Goal: Task Accomplishment & Management: Manage account settings

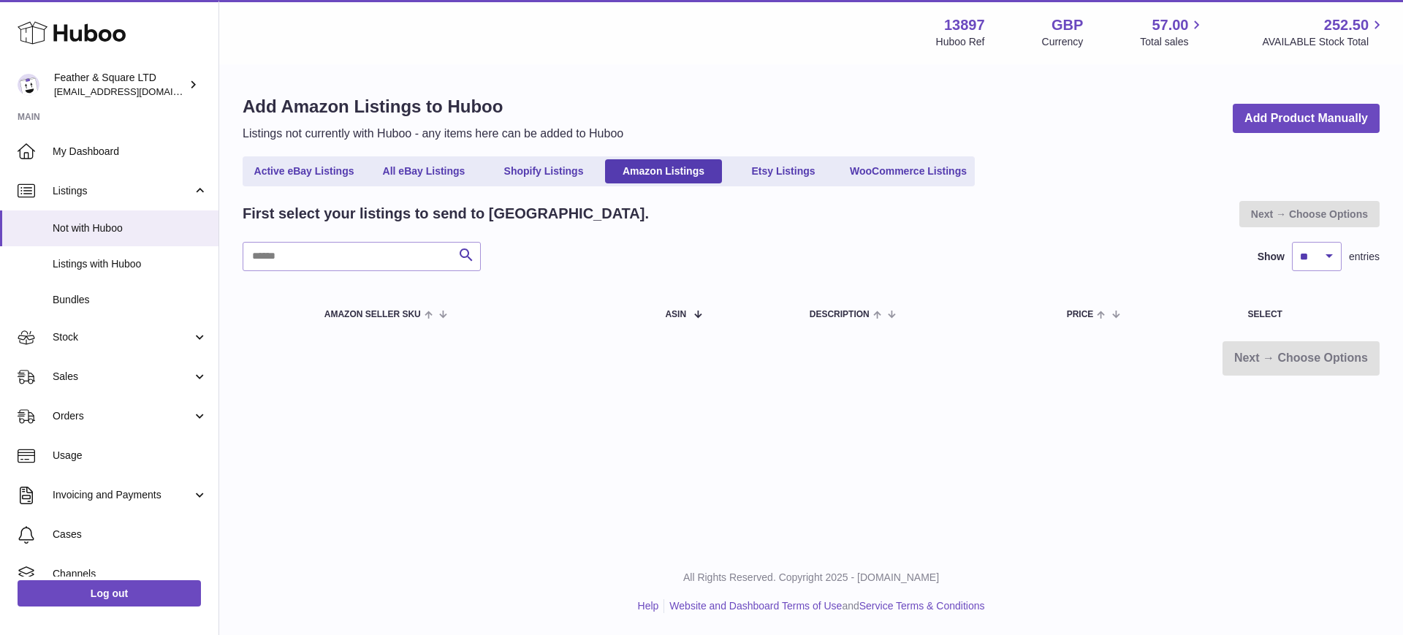
click at [87, 145] on span "My Dashboard" at bounding box center [130, 152] width 155 height 14
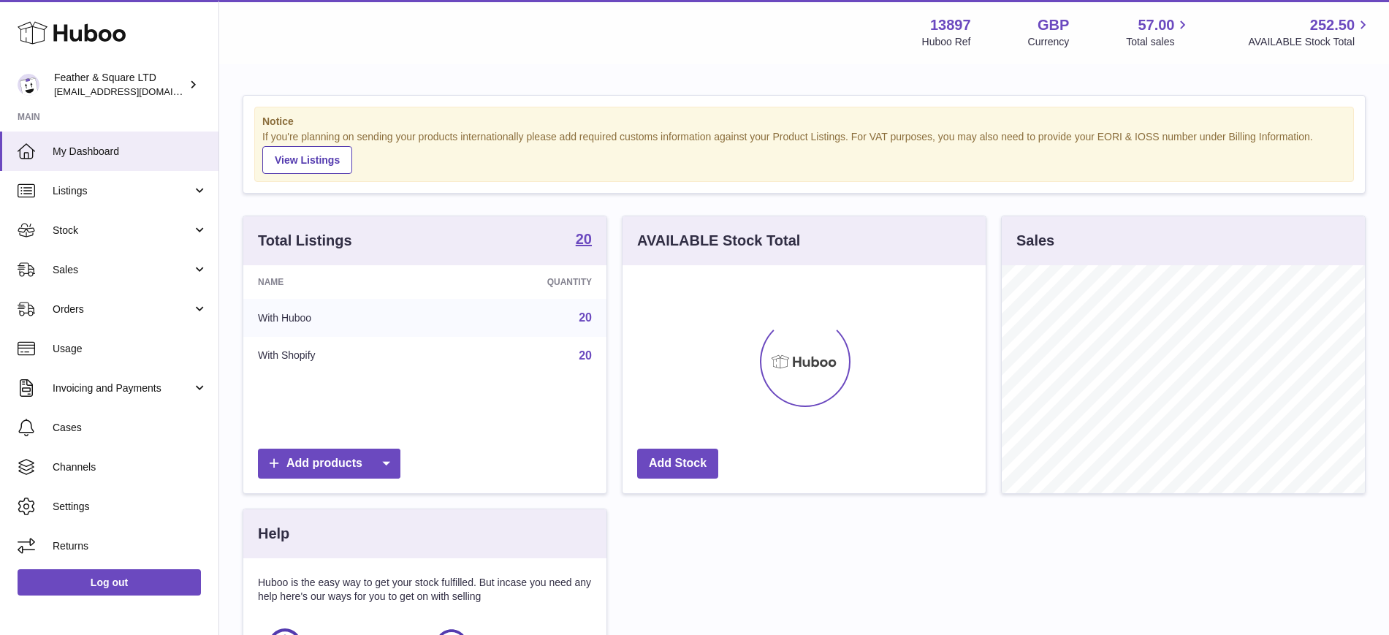
scroll to position [228, 363]
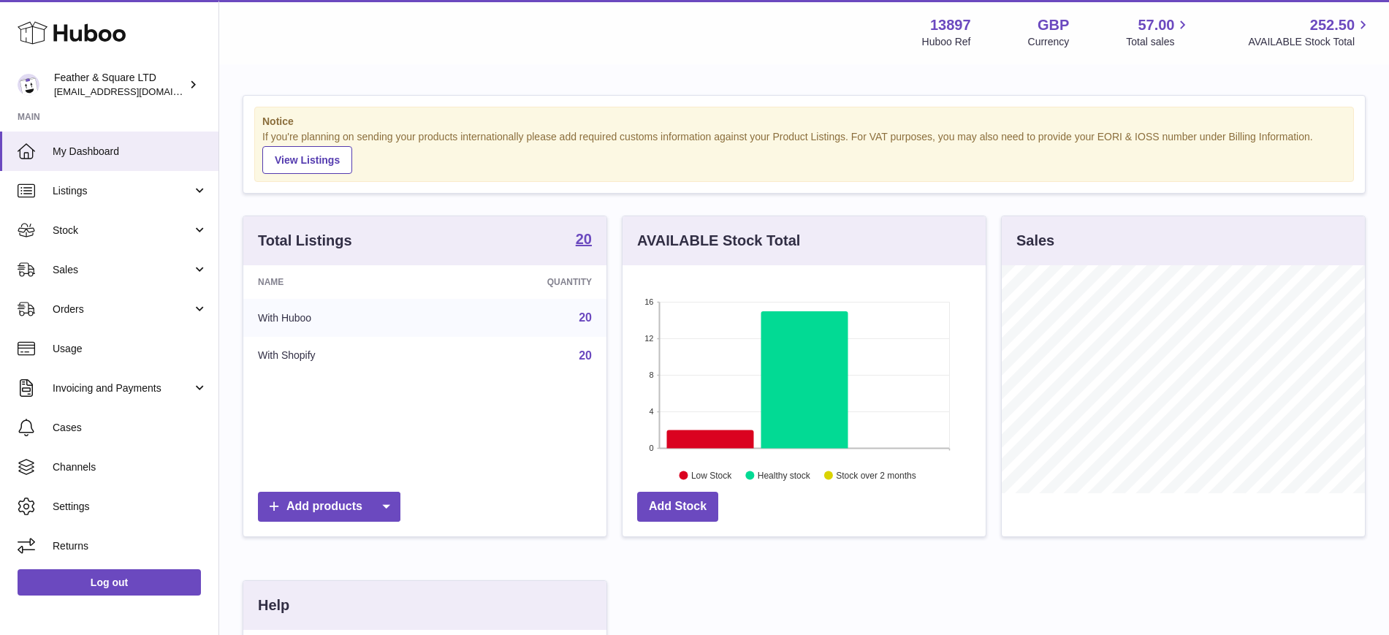
click at [55, 274] on span "Sales" at bounding box center [123, 270] width 140 height 14
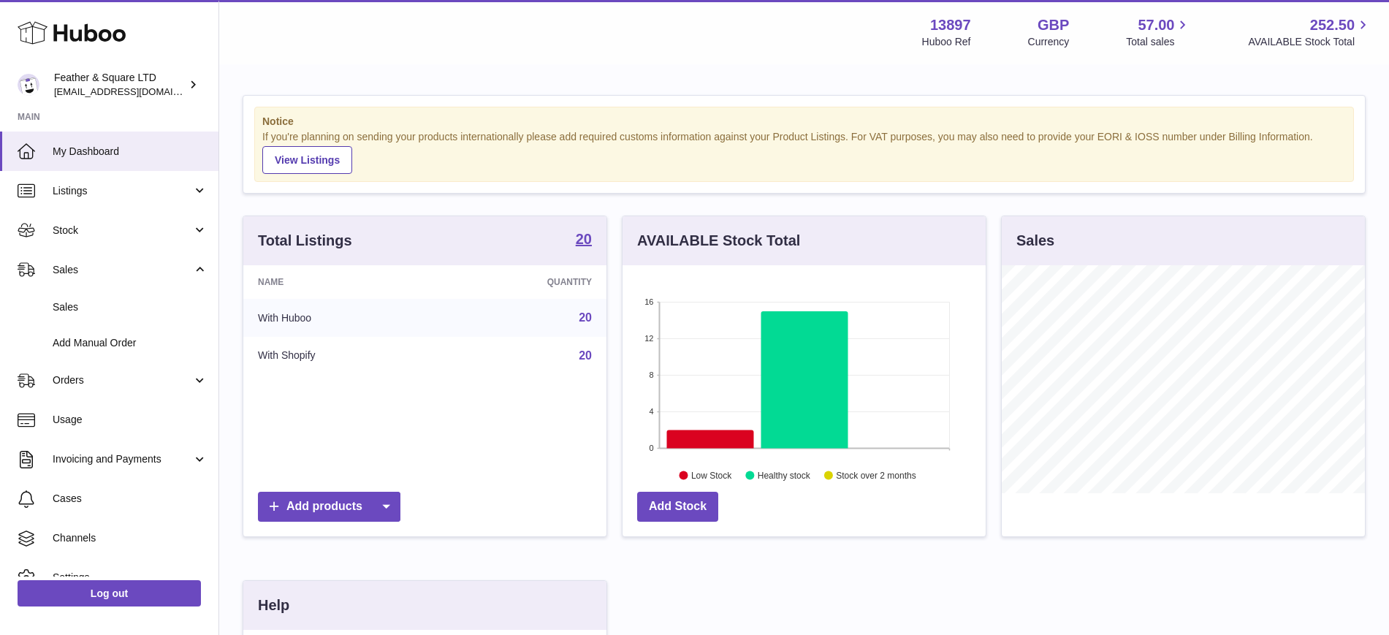
click at [85, 315] on link "Sales" at bounding box center [109, 307] width 218 height 36
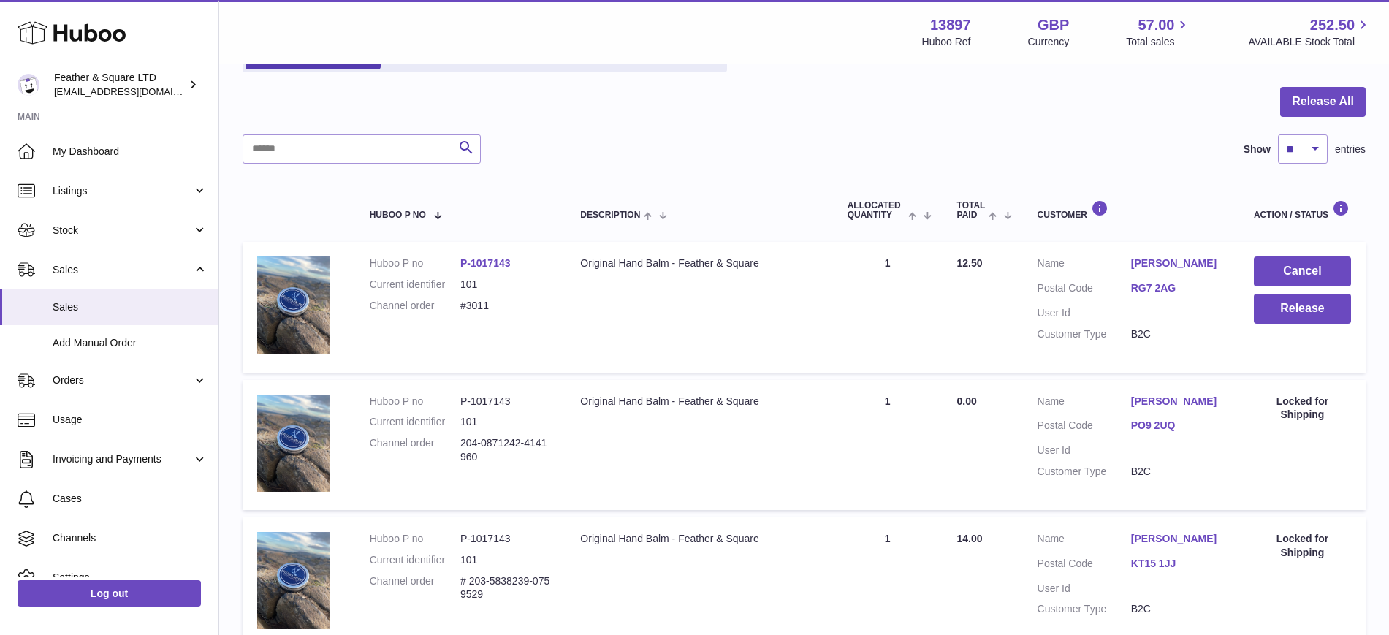
scroll to position [129, 0]
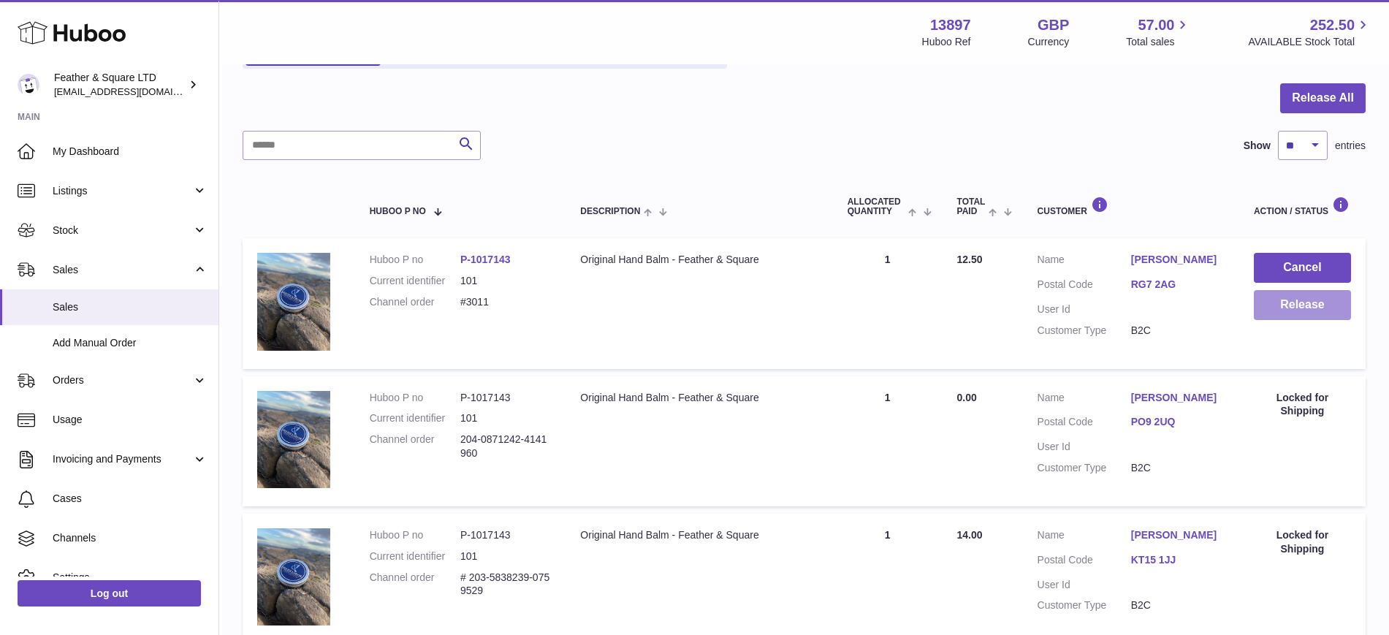
click at [1287, 303] on button "Release" at bounding box center [1302, 305] width 97 height 30
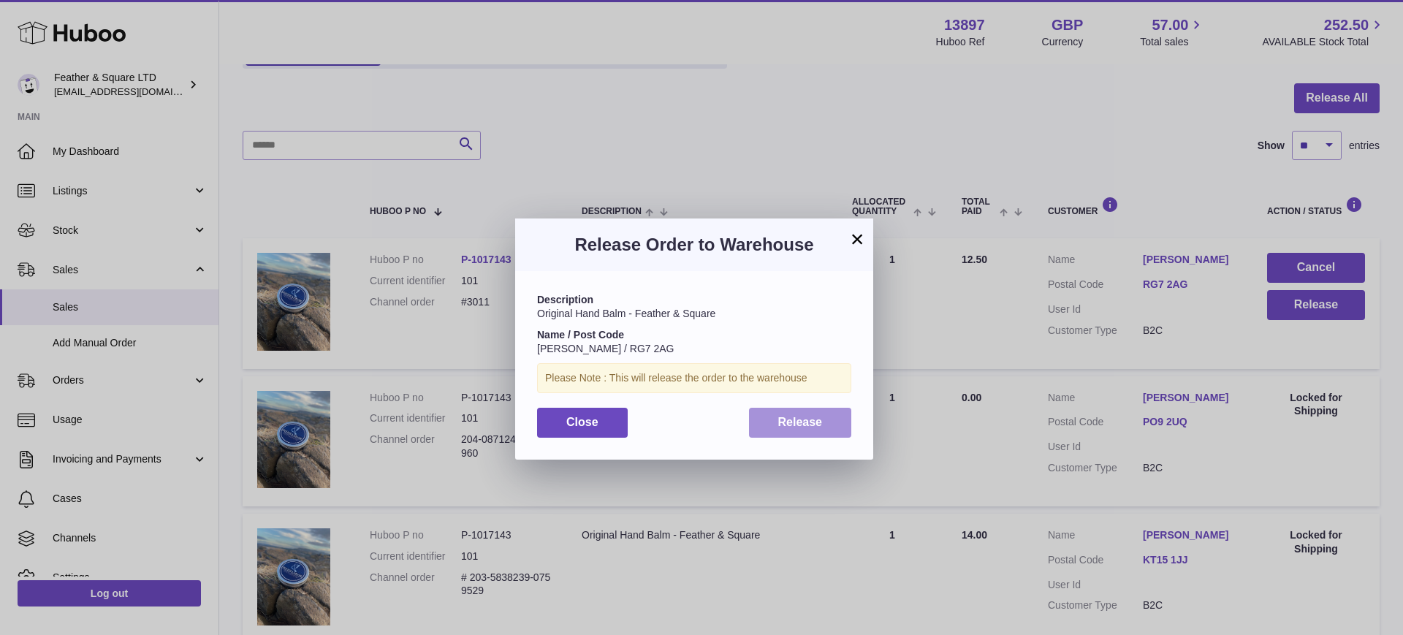
click at [832, 425] on button "Release" at bounding box center [800, 423] width 103 height 30
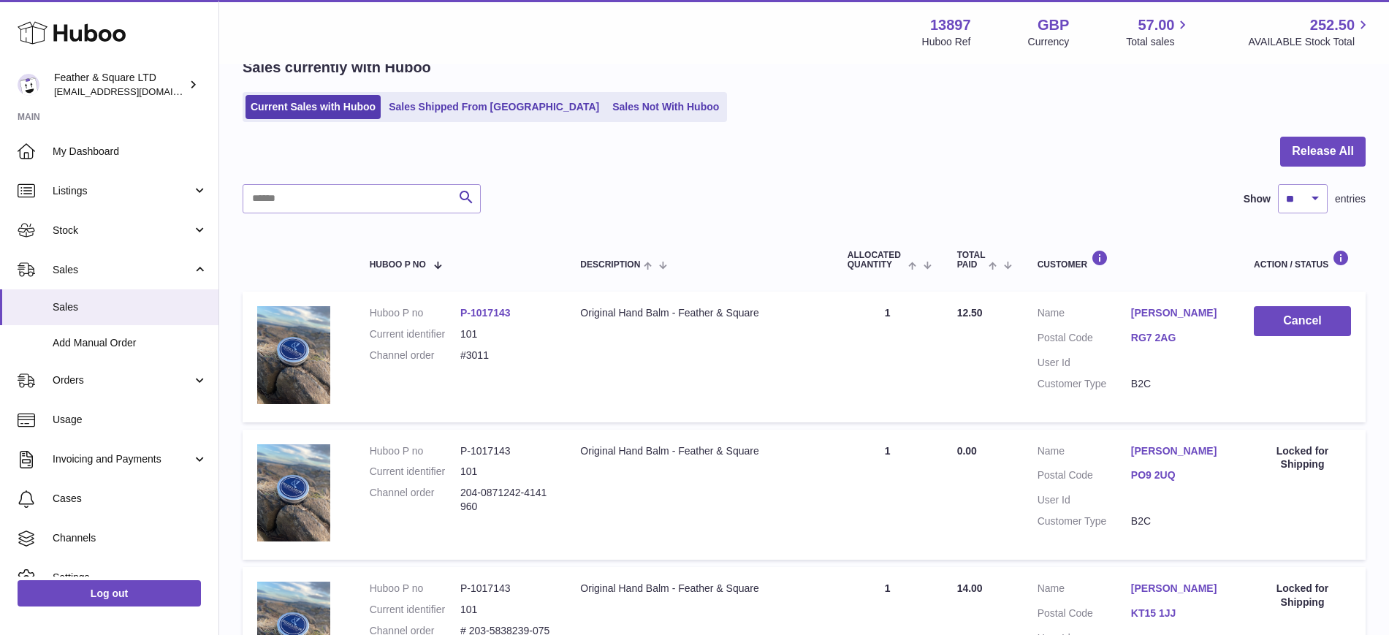
scroll to position [74, 0]
click at [132, 266] on span "Sales" at bounding box center [123, 270] width 140 height 14
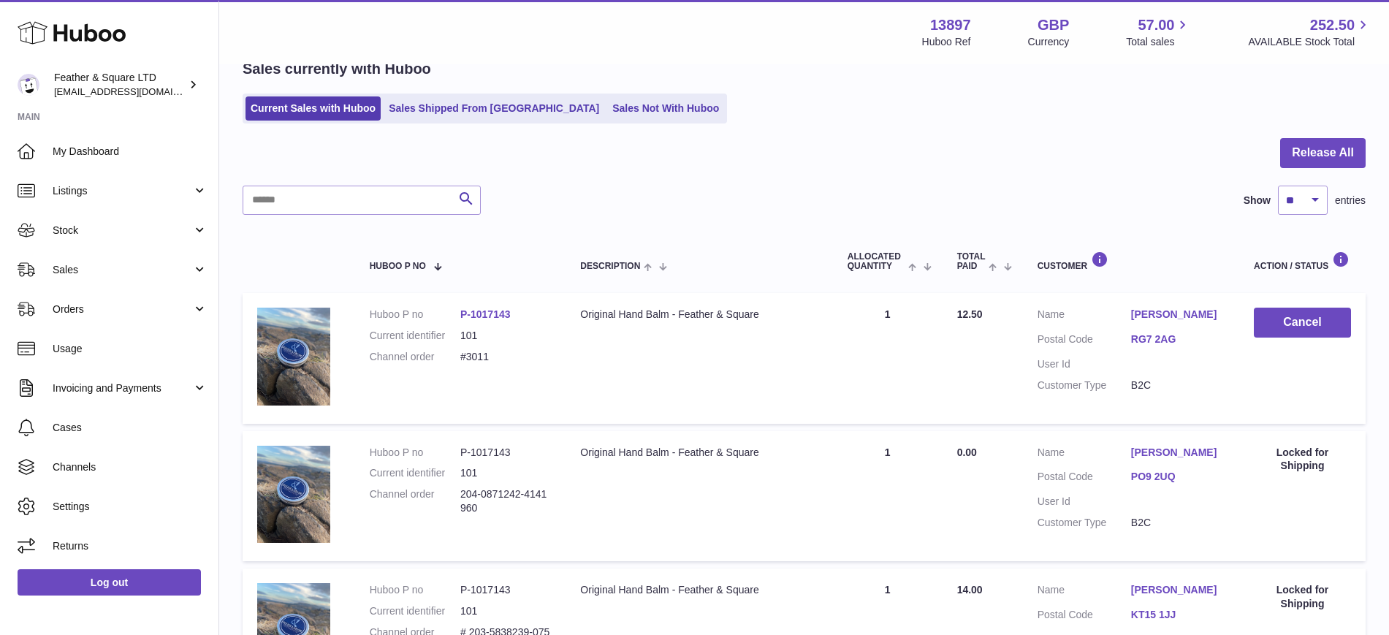
click at [435, 109] on link "Sales Shipped From [GEOGRAPHIC_DATA]" at bounding box center [494, 108] width 221 height 24
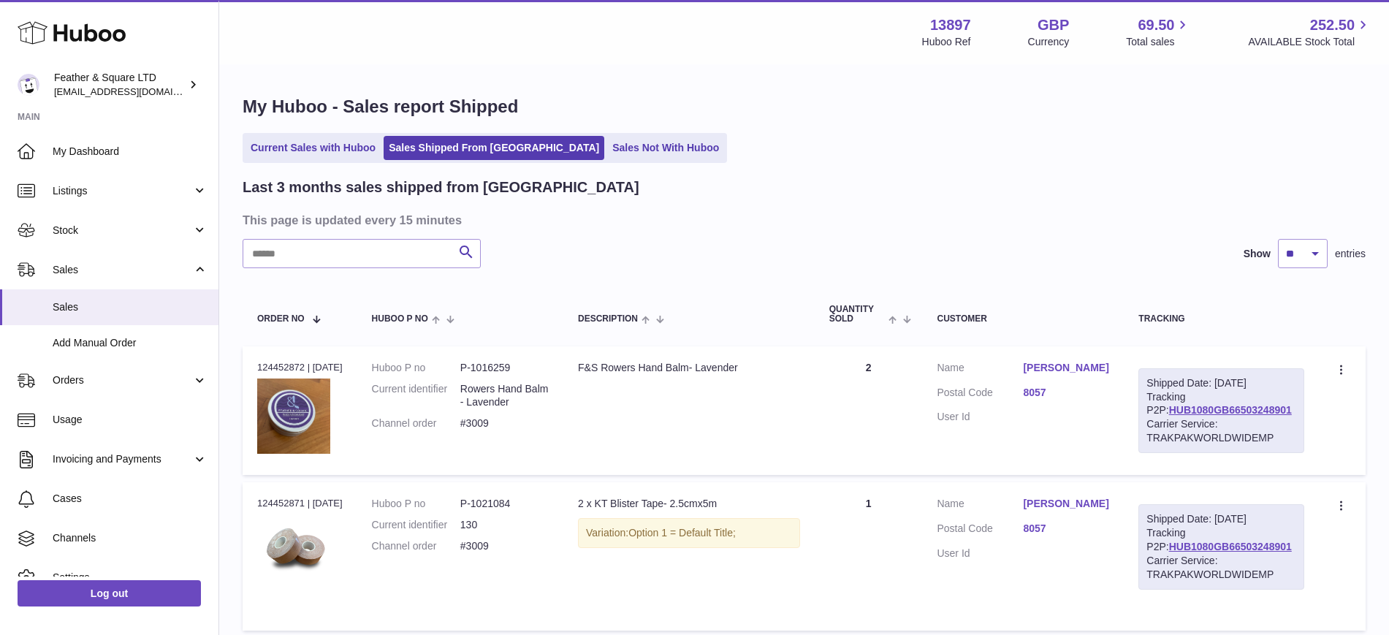
click at [351, 158] on link "Current Sales with Huboo" at bounding box center [313, 148] width 135 height 24
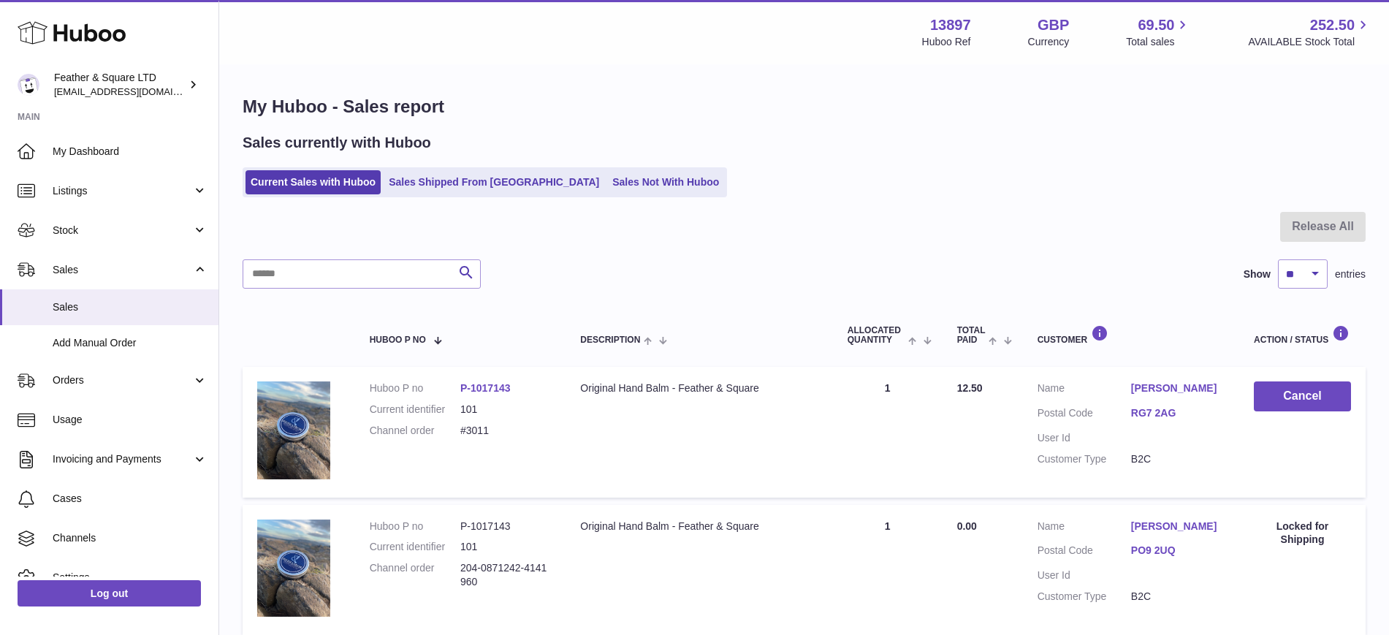
scroll to position [61, 0]
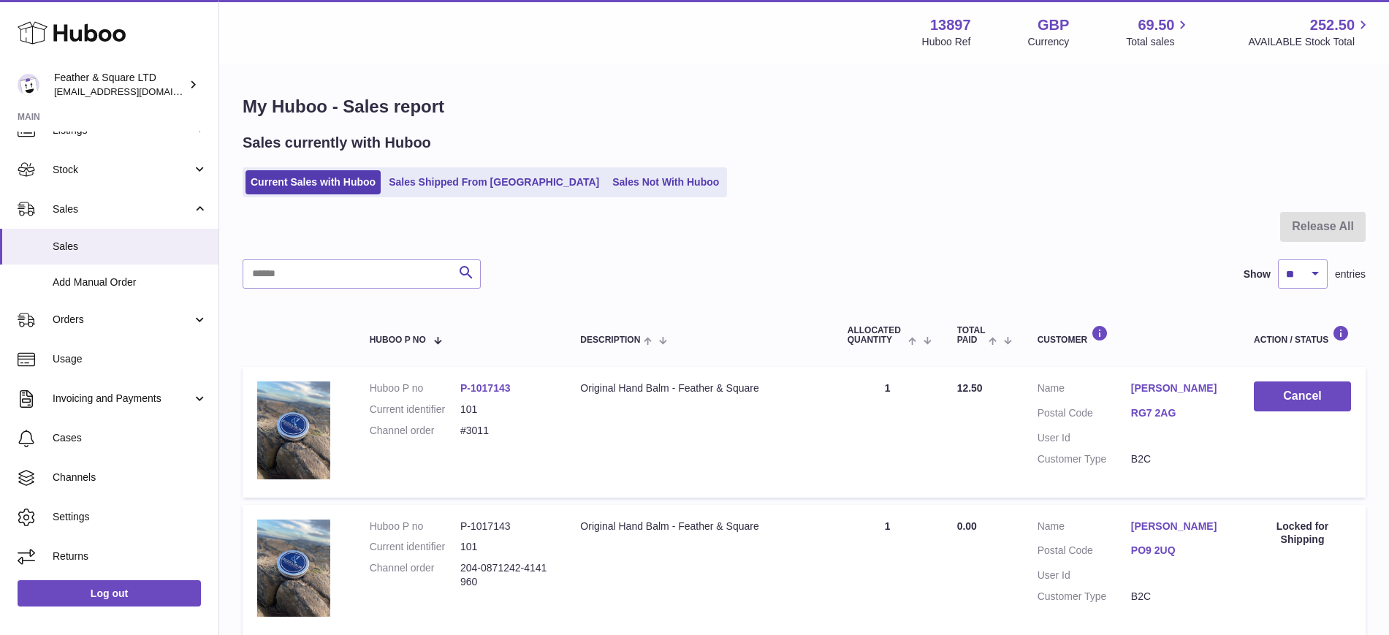
click at [84, 441] on span "Cases" at bounding box center [130, 438] width 155 height 14
click at [82, 439] on span "Cases" at bounding box center [130, 438] width 155 height 14
